Goal: Information Seeking & Learning: Learn about a topic

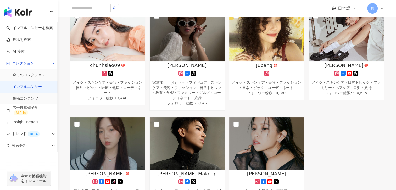
scroll to position [79, 0]
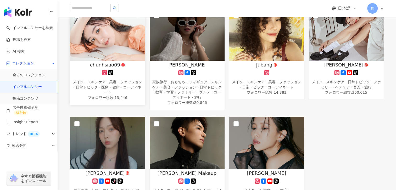
click at [104, 66] on span "chunhsiao09" at bounding box center [105, 64] width 30 height 7
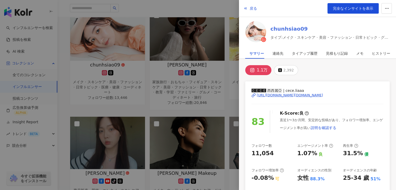
click at [278, 27] on link "chunhsiao09" at bounding box center [329, 28] width 119 height 7
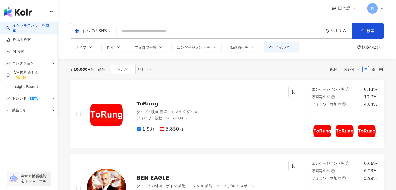
click at [337, 34] on div "ベトナム" at bounding box center [338, 30] width 26 height 15
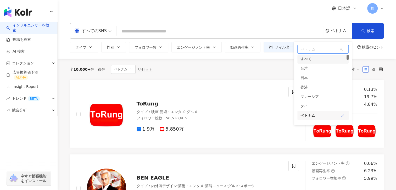
click at [347, 60] on div at bounding box center [347, 57] width 2 height 5
drag, startPoint x: 347, startPoint y: 59, endPoint x: 347, endPoint y: 73, distance: 14.4
click at [347, 73] on div at bounding box center [347, 71] width 2 height 5
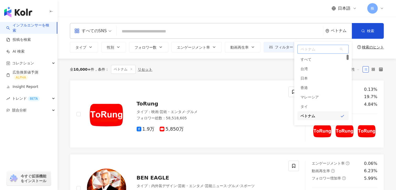
drag, startPoint x: 346, startPoint y: 72, endPoint x: 346, endPoint y: 56, distance: 16.5
click at [346, 56] on div at bounding box center [347, 57] width 2 height 5
